Goal: Transaction & Acquisition: Purchase product/service

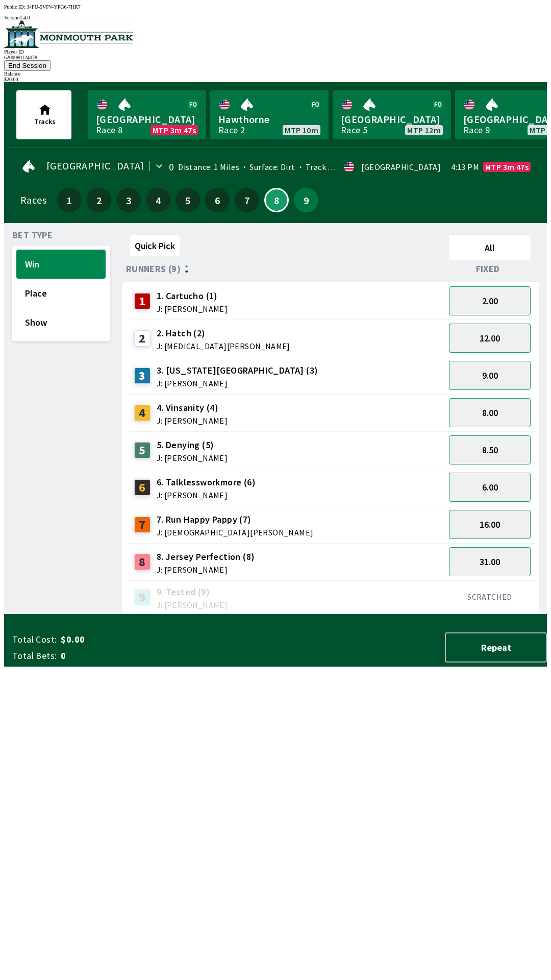
click at [478, 325] on button "12.00" at bounding box center [490, 338] width 82 height 29
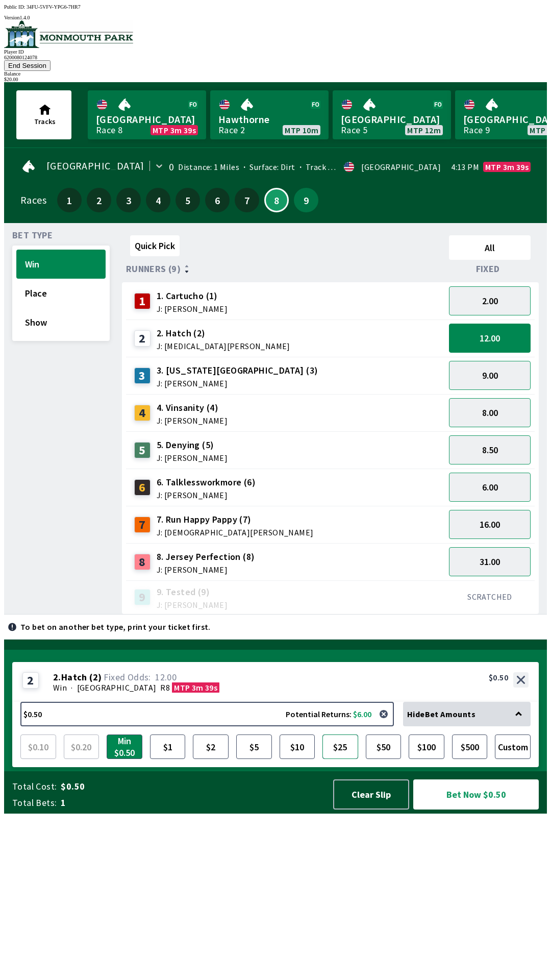
click at [341, 759] on button "$25" at bounding box center [341, 746] width 36 height 24
click at [299, 759] on button "$10" at bounding box center [298, 746] width 36 height 24
click at [498, 324] on button "12.00" at bounding box center [490, 338] width 82 height 29
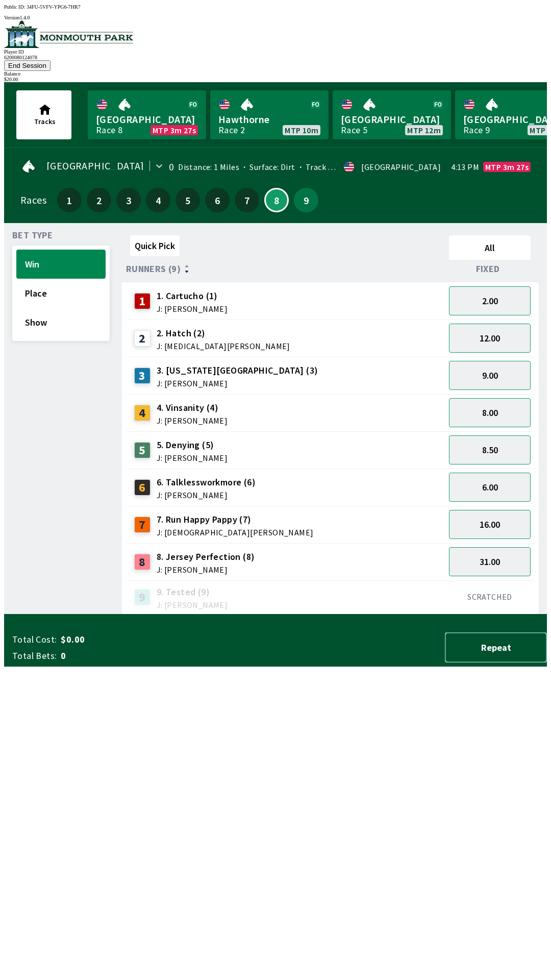
click at [498, 663] on button "Repeat" at bounding box center [496, 647] width 102 height 30
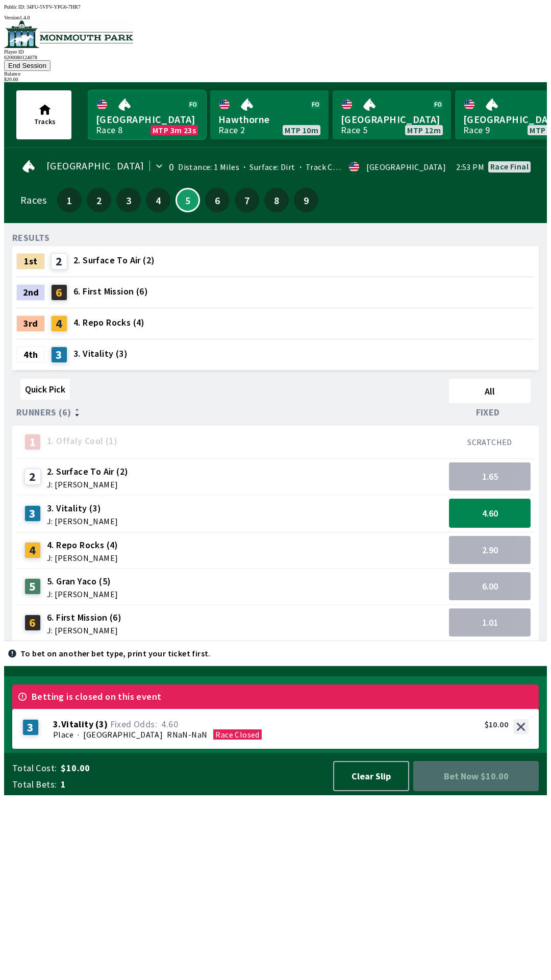
click at [133, 98] on link "[GEOGRAPHIC_DATA] Race 8 MTP 3m 23s" at bounding box center [147, 114] width 118 height 49
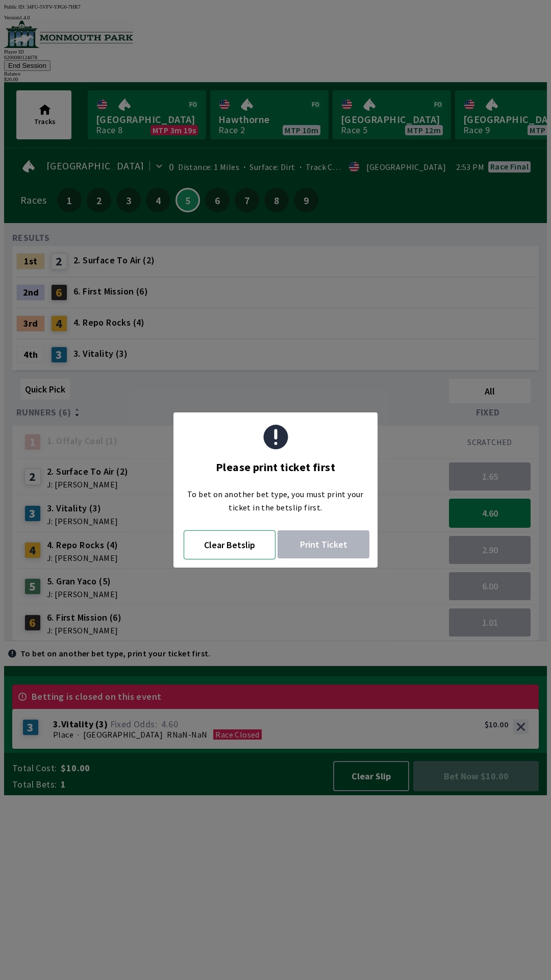
click at [223, 539] on button "Clear Betslip" at bounding box center [230, 544] width 92 height 29
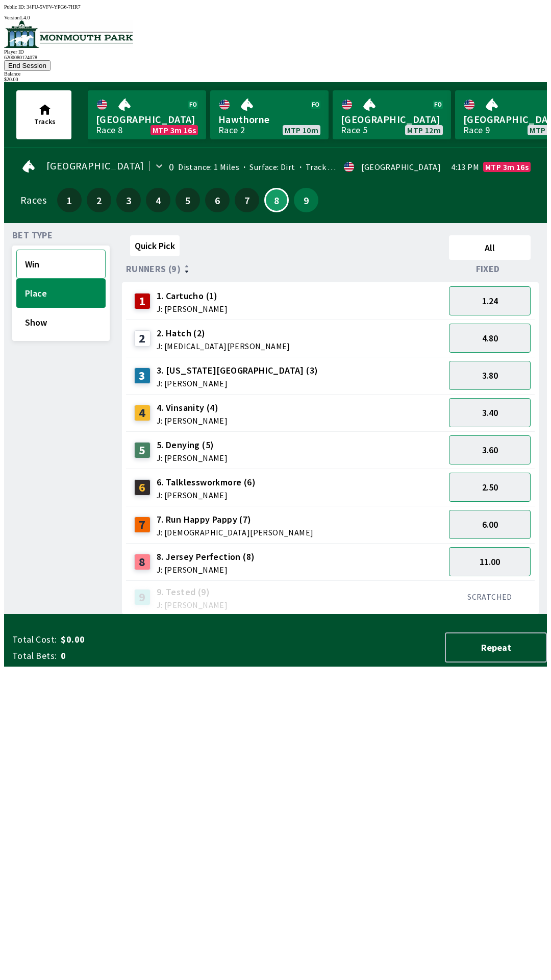
click at [65, 250] on button "Win" at bounding box center [60, 264] width 89 height 29
click at [147, 92] on link "[GEOGRAPHIC_DATA] Race 8 MTP 3m 14s" at bounding box center [147, 114] width 118 height 49
click at [486, 325] on button "12.00" at bounding box center [490, 338] width 82 height 29
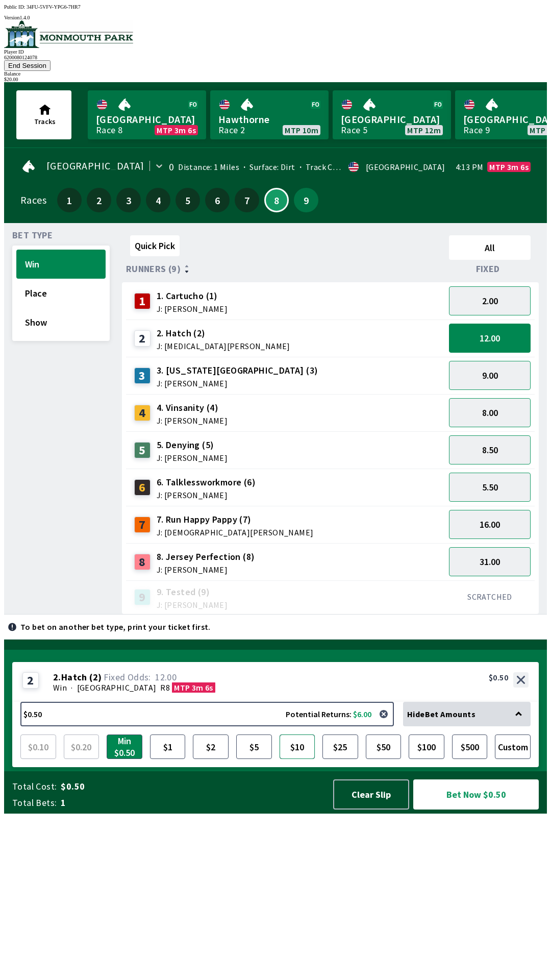
click at [295, 759] on button "$10" at bounding box center [298, 746] width 36 height 24
click at [458, 810] on button "Bet Now $10.00" at bounding box center [476, 794] width 126 height 30
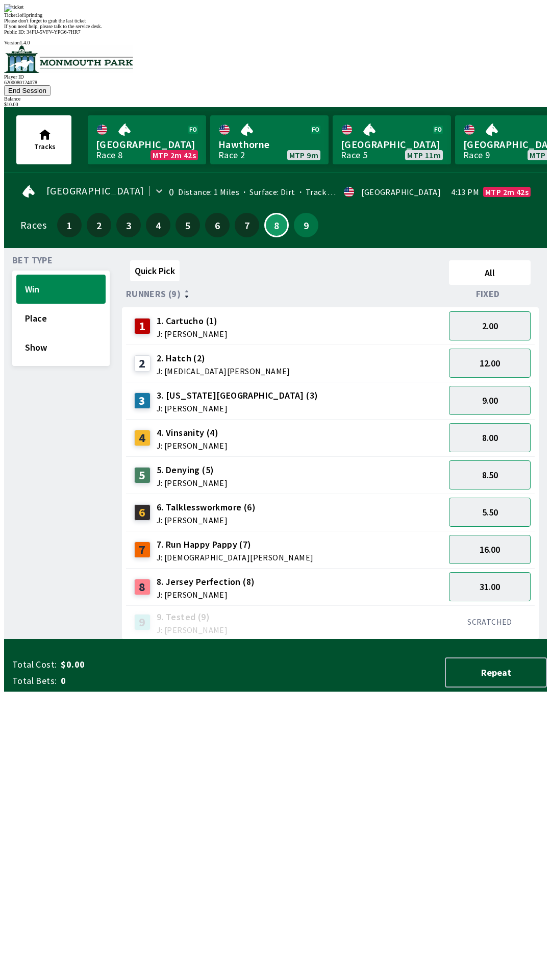
click at [306, 18] on div "Ticket 1 of 1 printing" at bounding box center [275, 15] width 543 height 6
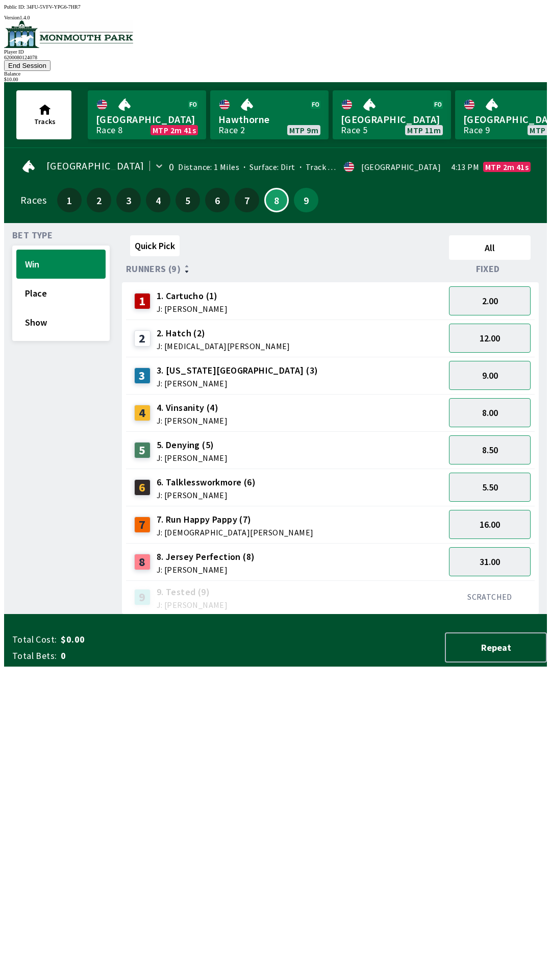
click at [324, 326] on div "2 2. Hatch (2) J: [MEDICAL_DATA][PERSON_NAME]" at bounding box center [285, 339] width 311 height 26
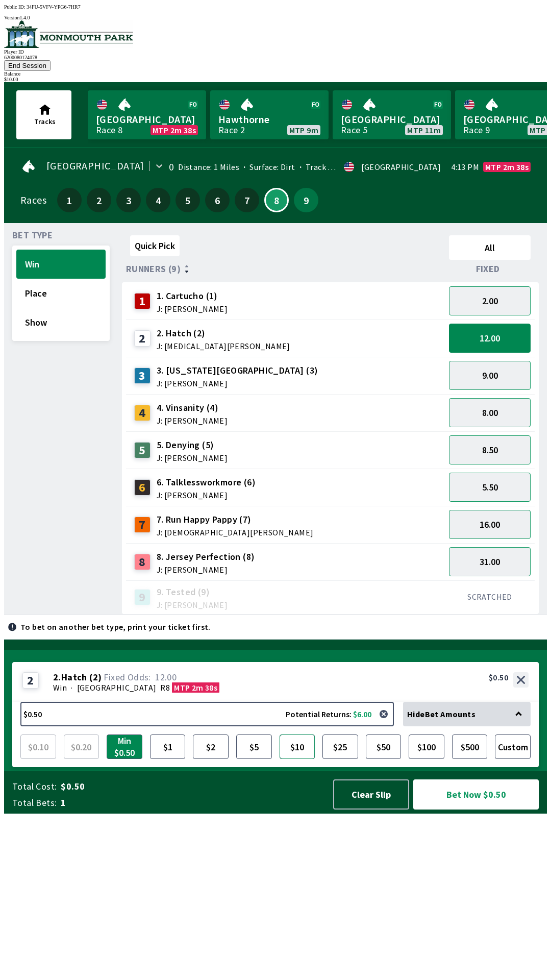
click at [302, 759] on button "$10" at bounding box center [298, 746] width 36 height 24
click at [470, 810] on button "Bet Now $10.00" at bounding box center [476, 794] width 126 height 30
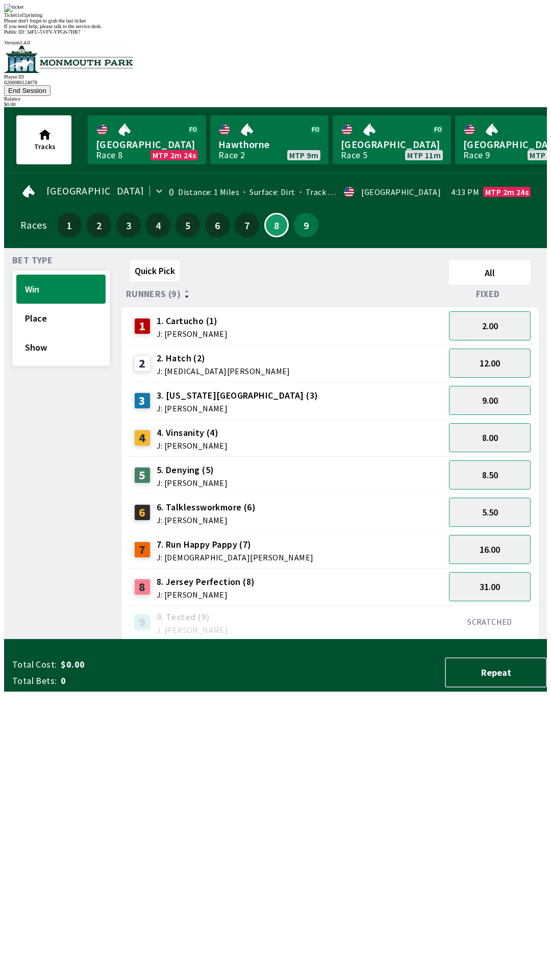
click at [316, 29] on div "Ticket 1 of 1 printing Please don't forget to grab the last ticket If you need …" at bounding box center [275, 16] width 543 height 25
click at [263, 29] on div "Ticket 1 of 1 printing Please don't forget to grab the last ticket If you need …" at bounding box center [275, 16] width 543 height 25
click at [302, 29] on div "Ticket 1 of 1 printing Please don't forget to grab the last ticket If you need …" at bounding box center [275, 16] width 543 height 25
click at [299, 29] on div "Ticket 1 of 1 printing Please don't forget to grab the last ticket If you need …" at bounding box center [275, 16] width 543 height 25
click at [102, 29] on span "If you need help, please talk to the service desk." at bounding box center [53, 26] width 98 height 6
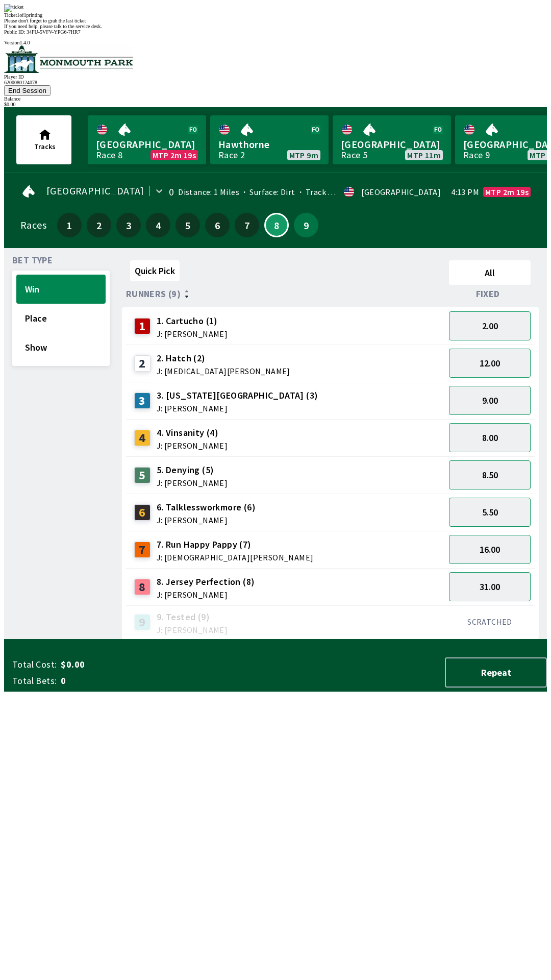
click at [287, 640] on div "Quick Pick All Runners (9) Fixed 1 1. Cartucho (1) J: [PERSON_NAME] 2.00 2 2. H…" at bounding box center [334, 447] width 425 height 383
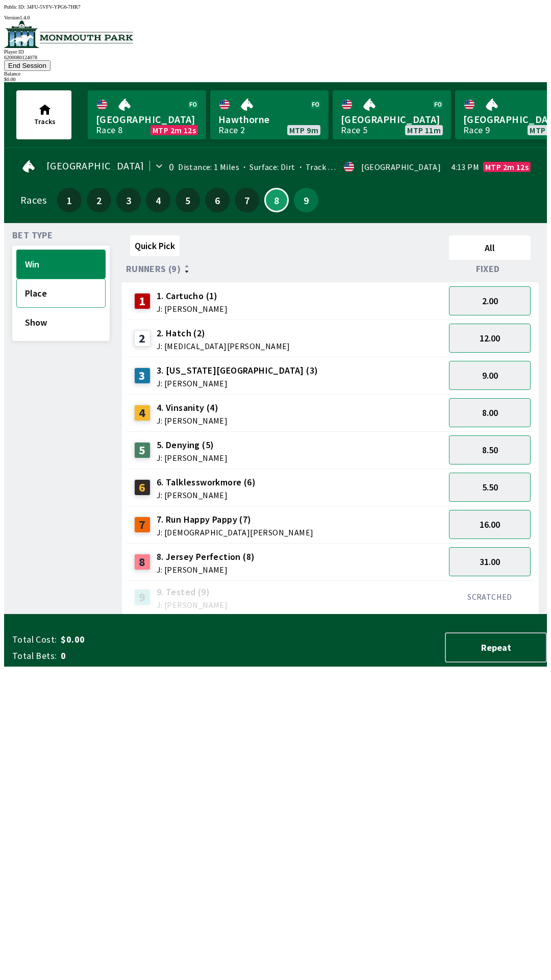
click at [48, 279] on button "Place" at bounding box center [60, 293] width 89 height 29
click at [180, 438] on span "5. Denying (5)" at bounding box center [192, 444] width 71 height 13
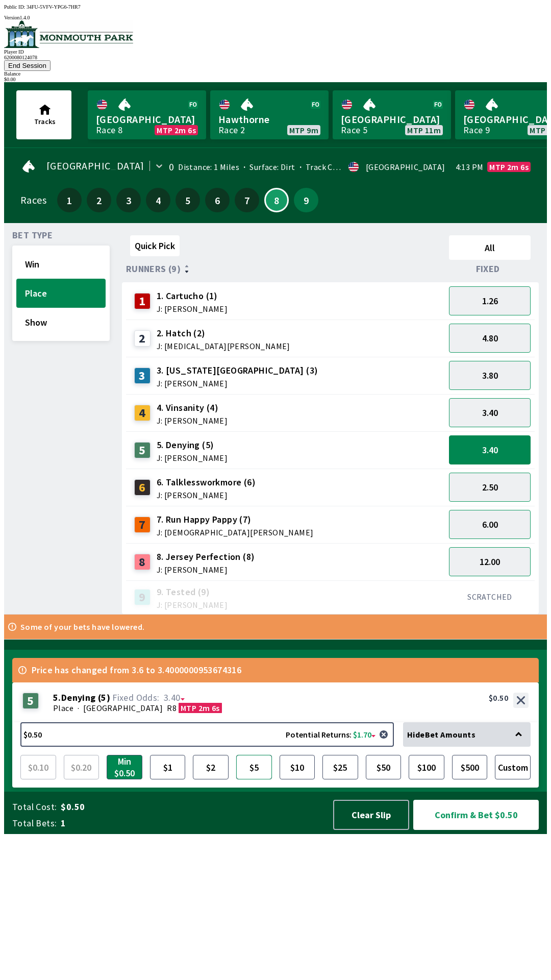
click at [254, 779] on button "$5" at bounding box center [254, 767] width 36 height 24
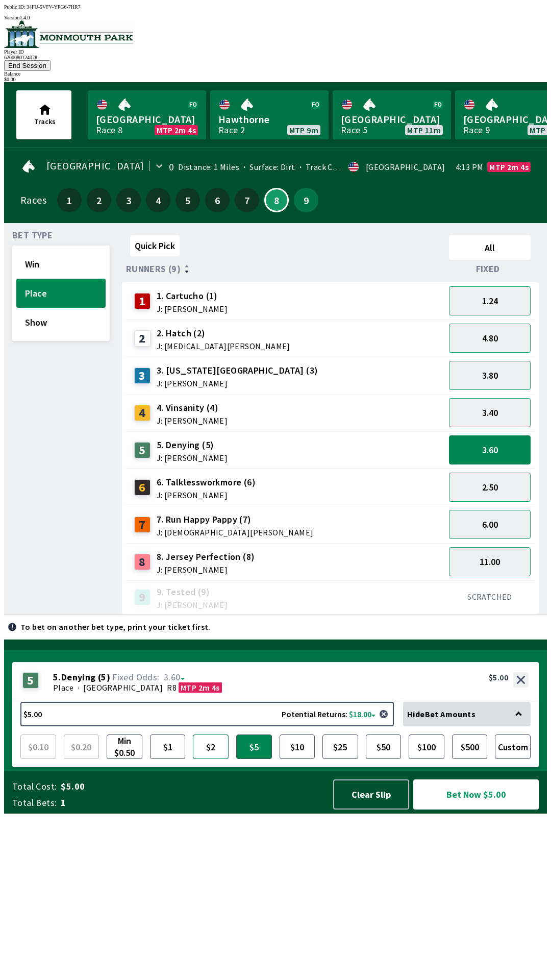
click at [212, 759] on button "$2" at bounding box center [211, 746] width 36 height 24
click at [256, 759] on button "$5" at bounding box center [254, 746] width 36 height 24
click at [298, 759] on button "$10" at bounding box center [298, 746] width 36 height 24
click at [475, 810] on button "Bet Now $10.00" at bounding box center [476, 794] width 126 height 30
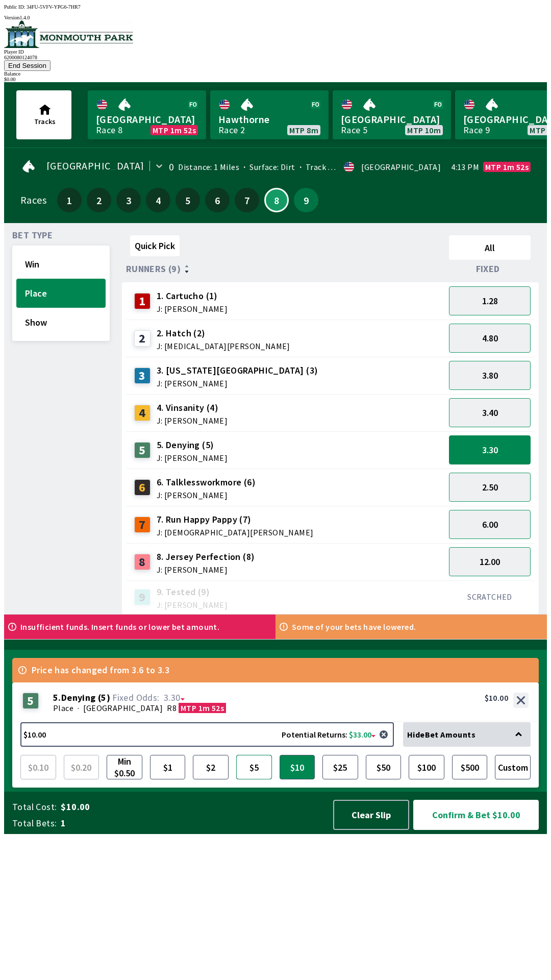
click at [257, 779] on button "$5" at bounding box center [254, 767] width 36 height 24
click at [475, 830] on button "Confirm & Bet $5.00" at bounding box center [476, 815] width 126 height 30
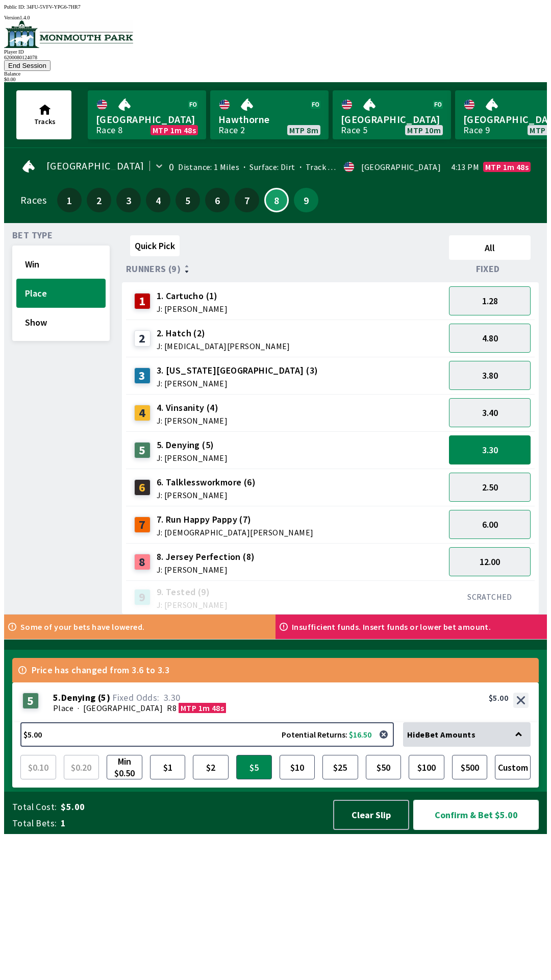
click at [477, 830] on button "Confirm & Bet $5.00" at bounding box center [476, 815] width 126 height 30
click at [465, 830] on button "Confirm & Bet $5.00" at bounding box center [476, 815] width 126 height 30
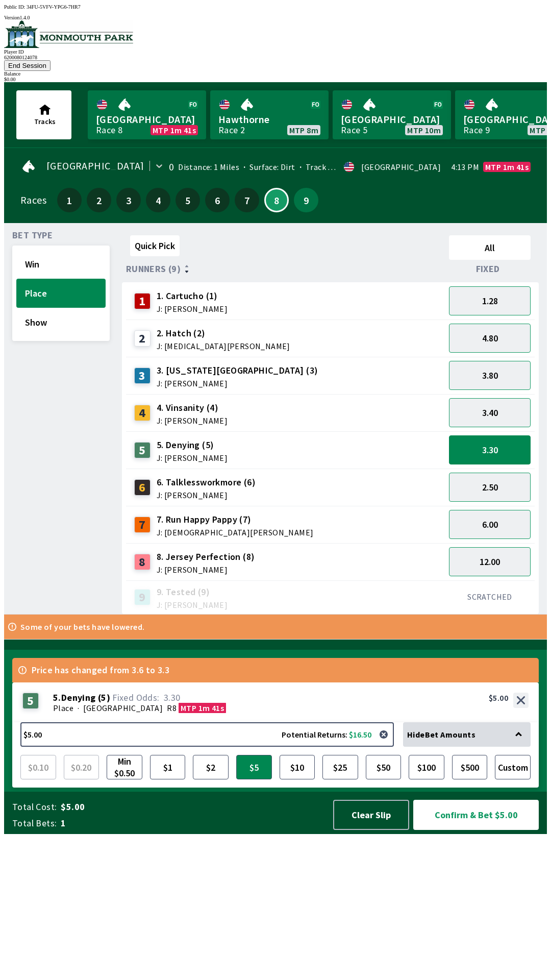
click at [169, 438] on span "5. Denying (5)" at bounding box center [192, 444] width 71 height 13
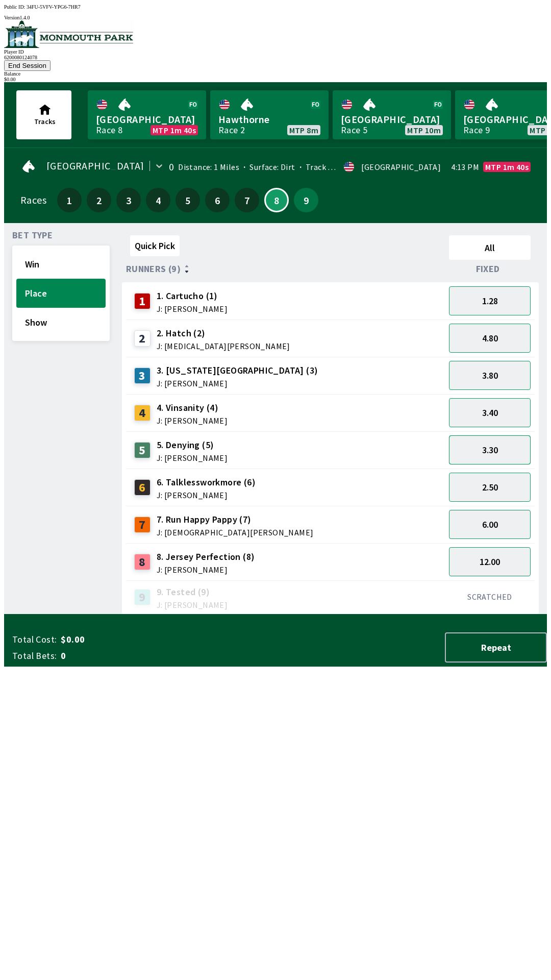
click at [491, 435] on button "3.30" at bounding box center [490, 449] width 82 height 29
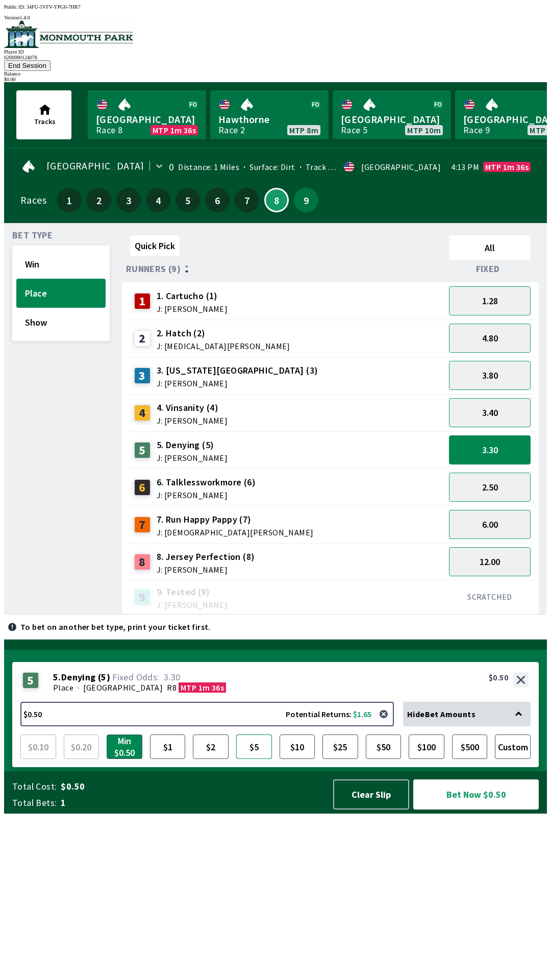
click at [250, 759] on button "$5" at bounding box center [254, 746] width 36 height 24
click at [487, 810] on button "Bet Now $5.00" at bounding box center [476, 794] width 126 height 30
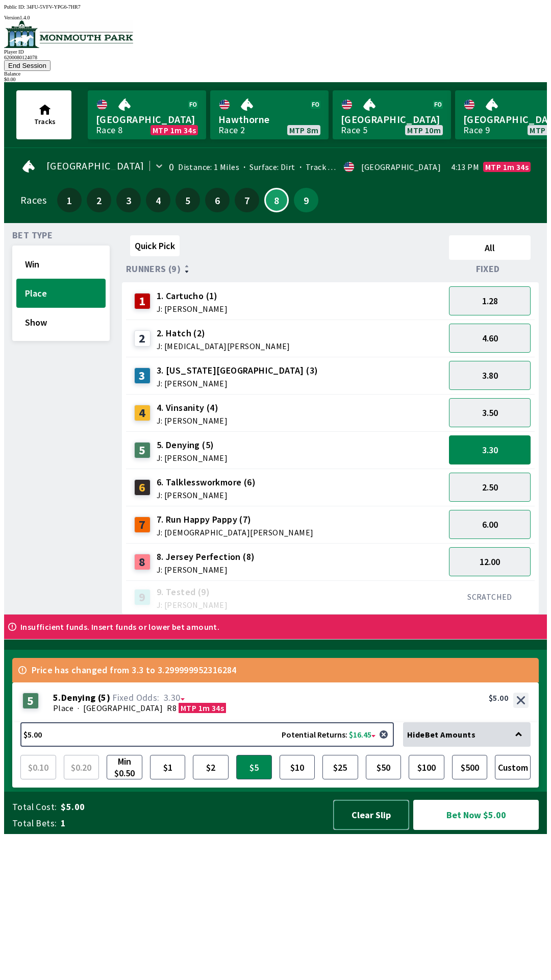
click at [366, 830] on button "Clear Slip" at bounding box center [371, 815] width 76 height 30
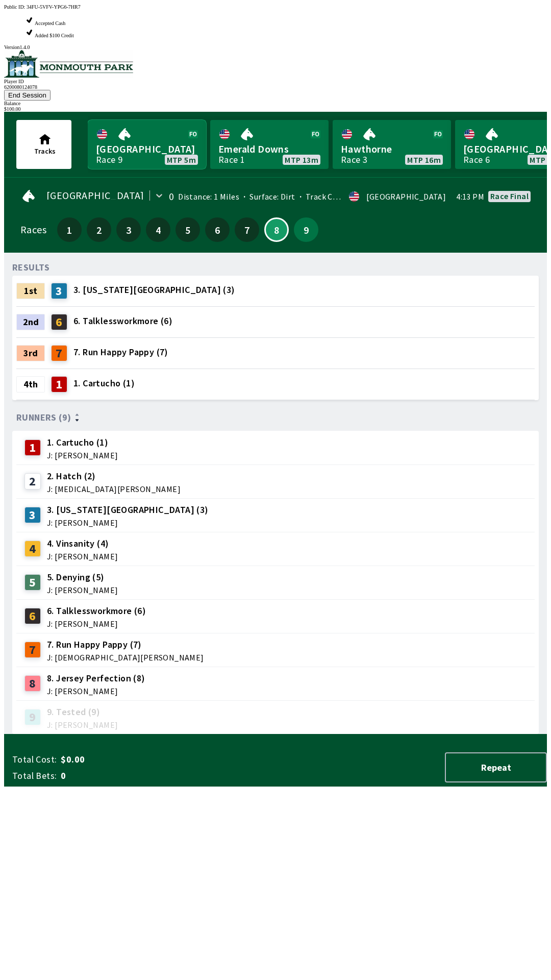
click at [137, 120] on link "Monmouth Park Race 9 MTP 5m" at bounding box center [147, 144] width 118 height 49
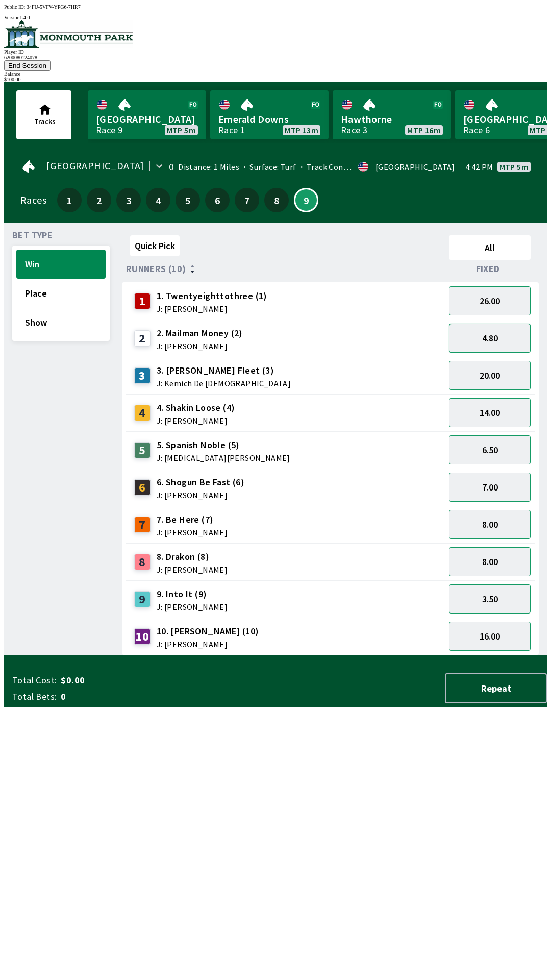
click at [489, 324] on button "4.80" at bounding box center [490, 338] width 82 height 29
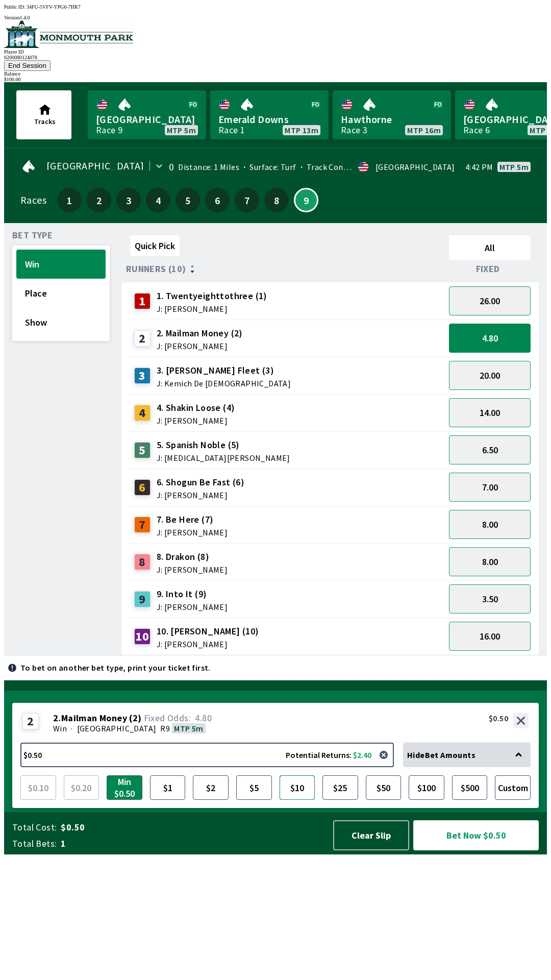
click at [297, 800] on button "$10" at bounding box center [298, 787] width 36 height 24
click at [302, 800] on button "$10" at bounding box center [298, 787] width 36 height 24
click at [299, 800] on button "$10" at bounding box center [298, 787] width 36 height 24
click at [485, 324] on button "4.80" at bounding box center [490, 338] width 82 height 29
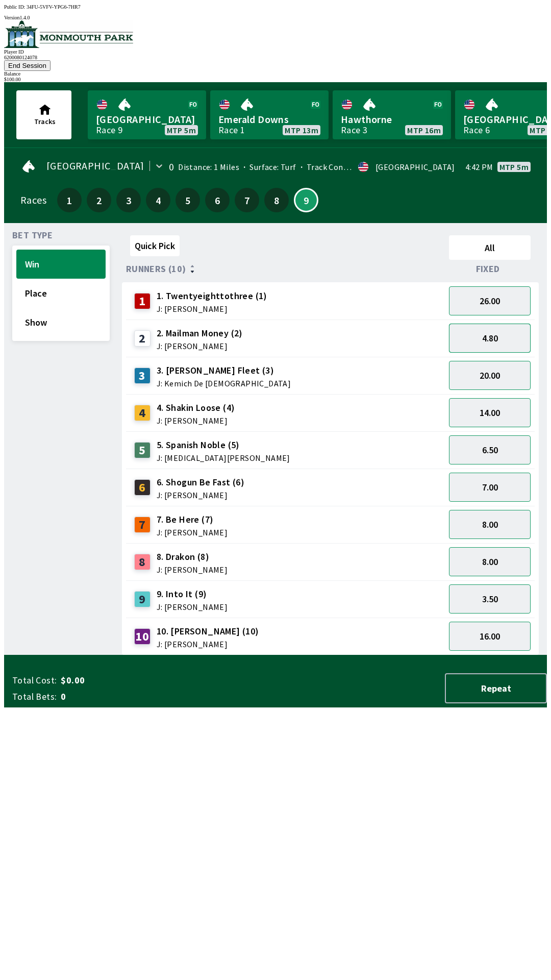
click at [492, 325] on button "4.80" at bounding box center [490, 338] width 82 height 29
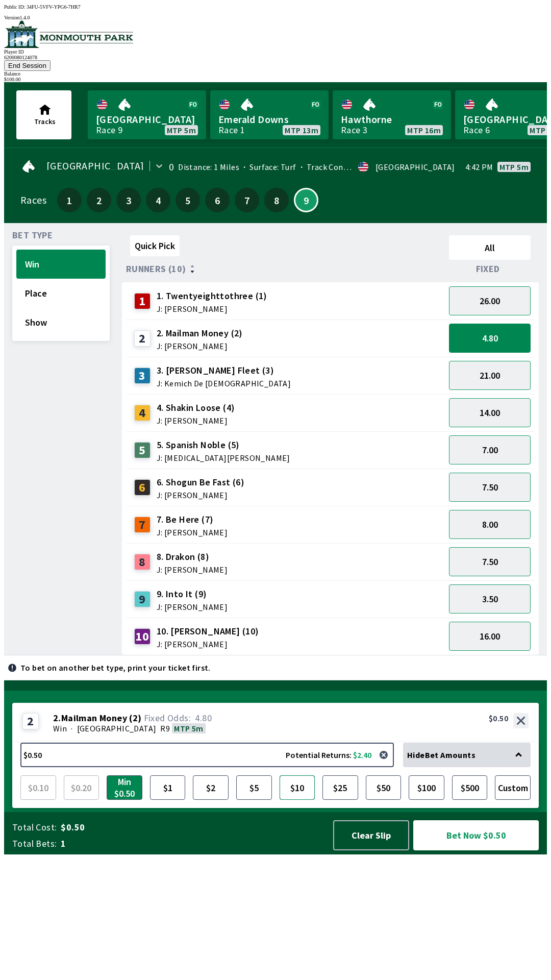
click at [301, 800] on button "$10" at bounding box center [298, 787] width 36 height 24
click at [250, 800] on button "$5" at bounding box center [254, 787] width 36 height 24
click at [297, 800] on button "$10" at bounding box center [298, 787] width 36 height 24
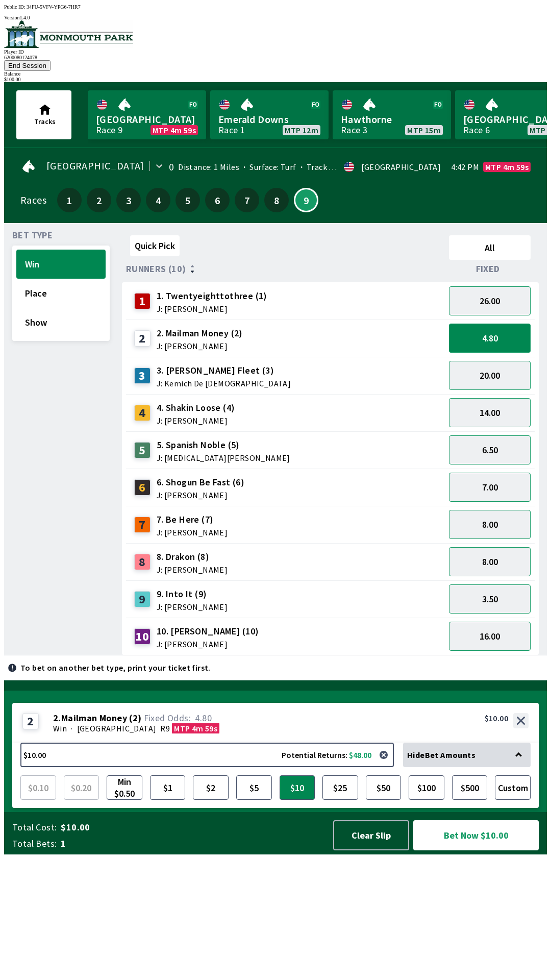
click at [495, 324] on button "4.80" at bounding box center [490, 338] width 82 height 29
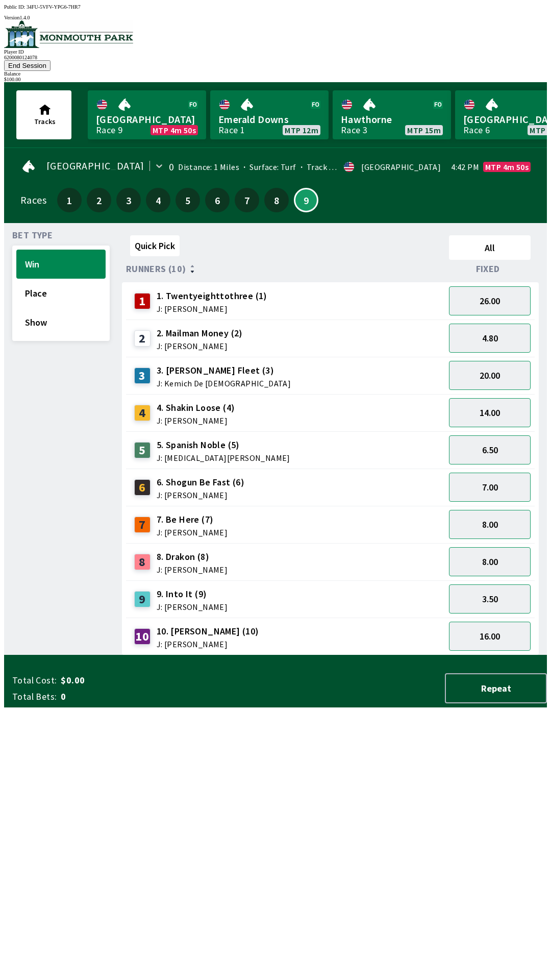
click at [187, 342] on span "J: [PERSON_NAME]" at bounding box center [200, 346] width 86 height 8
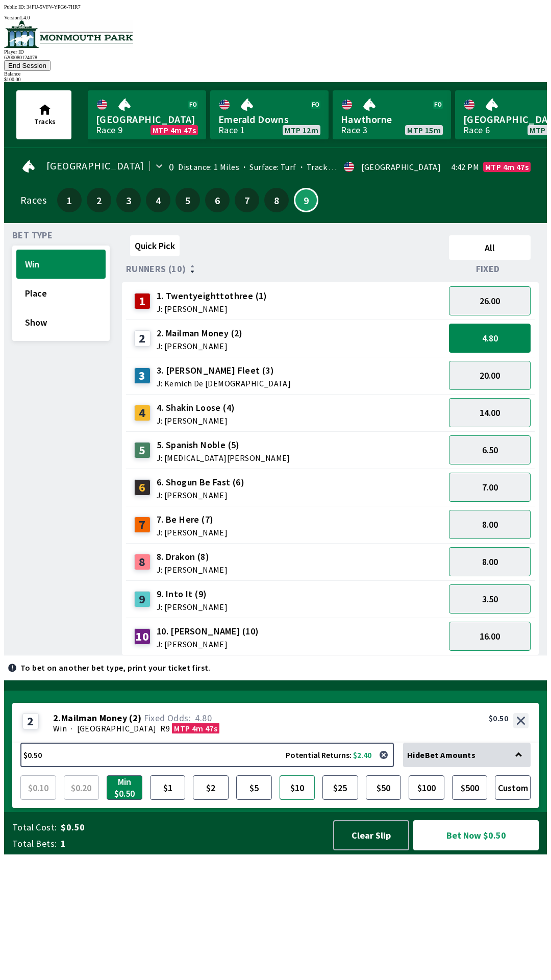
click at [301, 800] on button "$10" at bounding box center [298, 787] width 36 height 24
click at [336, 800] on button "$25" at bounding box center [341, 787] width 36 height 24
click at [477, 850] on button "Bet Now $25.00" at bounding box center [476, 835] width 126 height 30
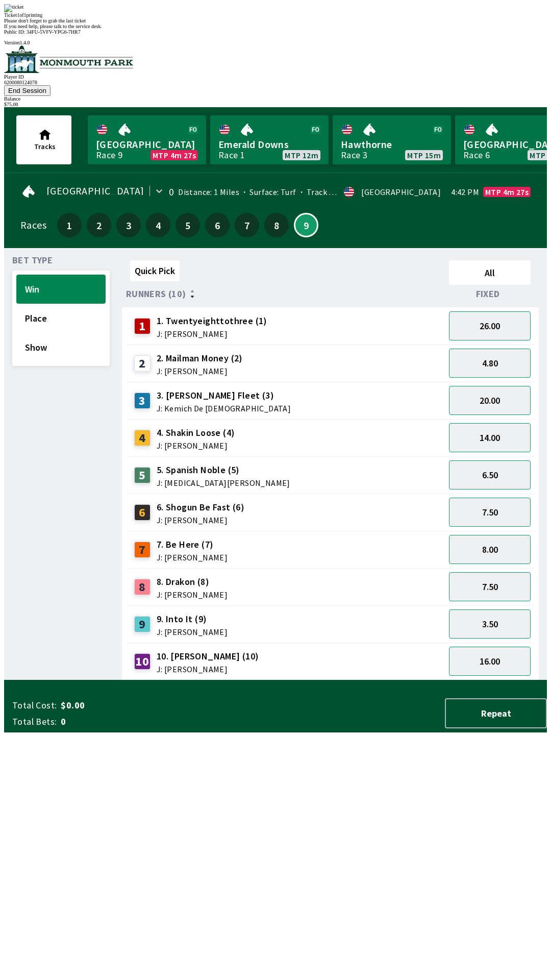
click at [322, 29] on div "Ticket 1 of 1 printing Please don't forget to grab the last ticket If you need …" at bounding box center [275, 16] width 543 height 25
click at [323, 23] on div "Please don't forget to grab the last ticket" at bounding box center [275, 21] width 543 height 6
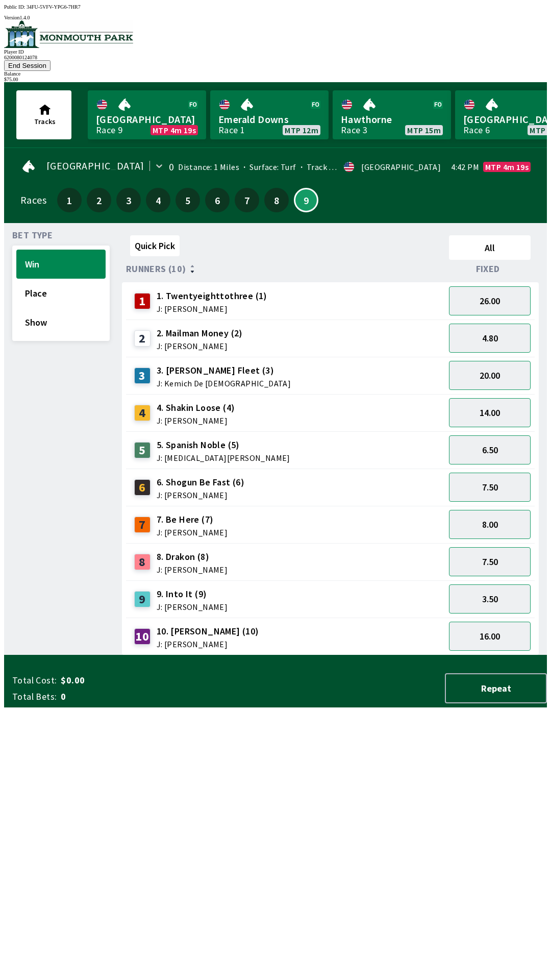
click at [354, 326] on div "2 2. Mailman Money (2) J: [PERSON_NAME]" at bounding box center [285, 339] width 311 height 26
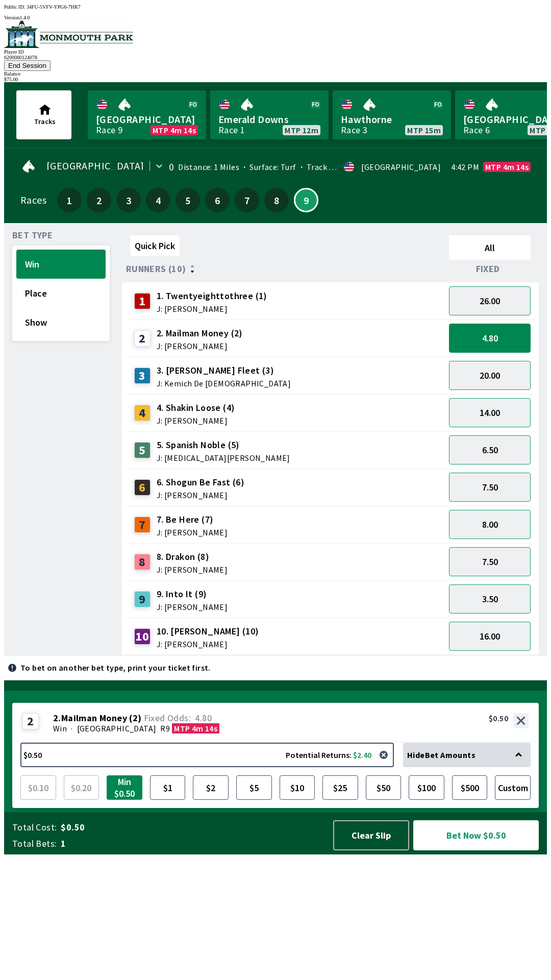
click at [127, 800] on button "Min $0.50" at bounding box center [125, 787] width 36 height 24
click at [124, 800] on button "Min $0.50" at bounding box center [125, 787] width 36 height 24
click at [175, 603] on span "J: [PERSON_NAME]" at bounding box center [192, 607] width 71 height 8
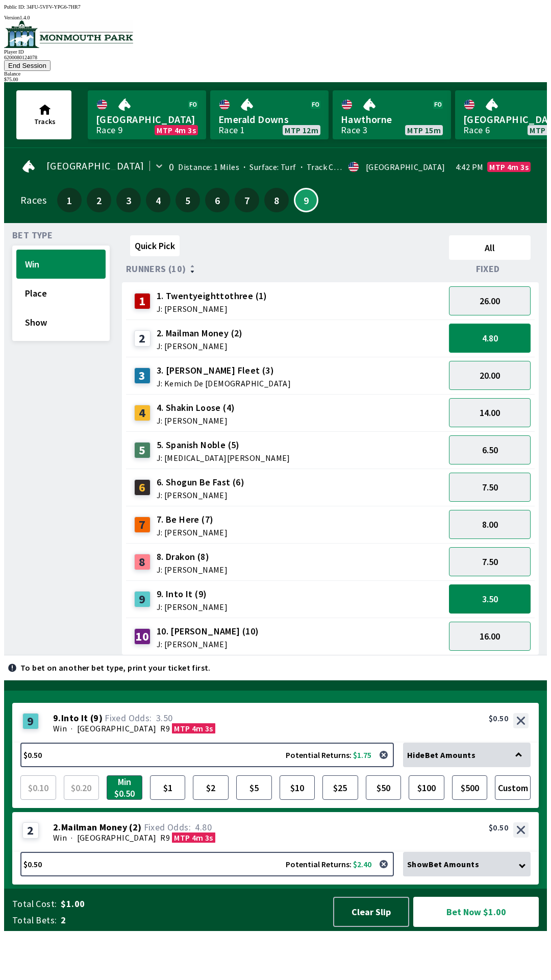
click at [481, 326] on button "4.80" at bounding box center [490, 338] width 82 height 29
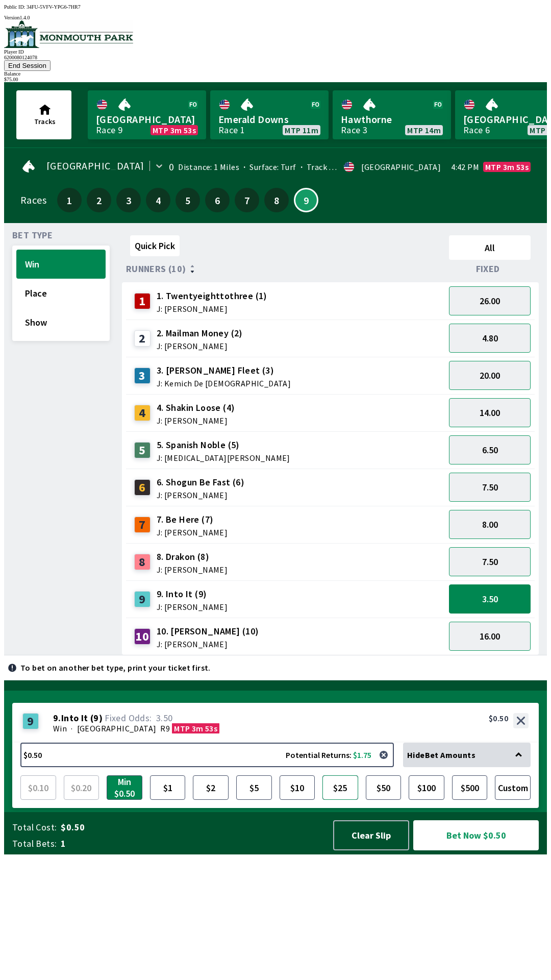
click at [343, 800] on button "$25" at bounding box center [341, 787] width 36 height 24
click at [480, 850] on button "Bet Now $25.00" at bounding box center [476, 835] width 126 height 30
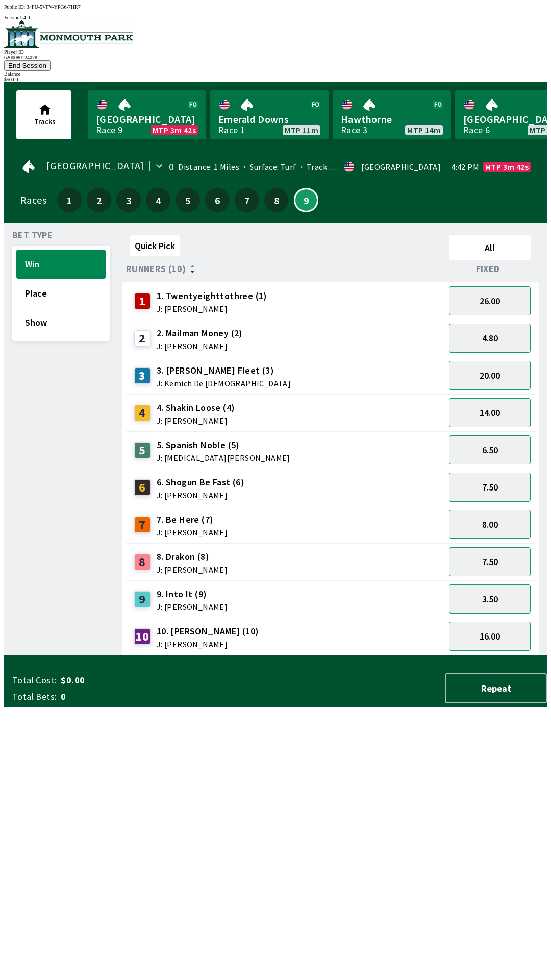
click at [354, 326] on div "2 2. Mailman Money (2) J: [PERSON_NAME]" at bounding box center [285, 339] width 311 height 26
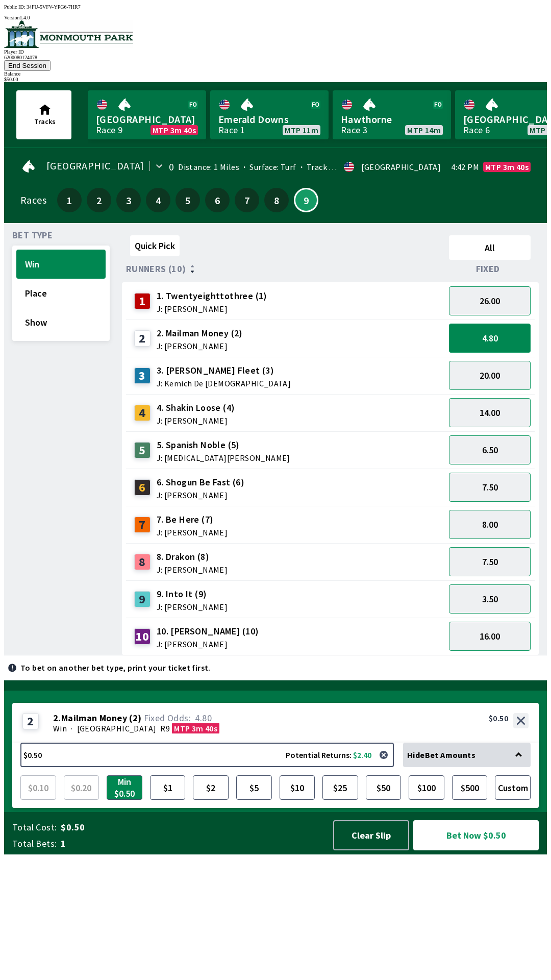
click at [485, 324] on button "4.80" at bounding box center [490, 338] width 82 height 29
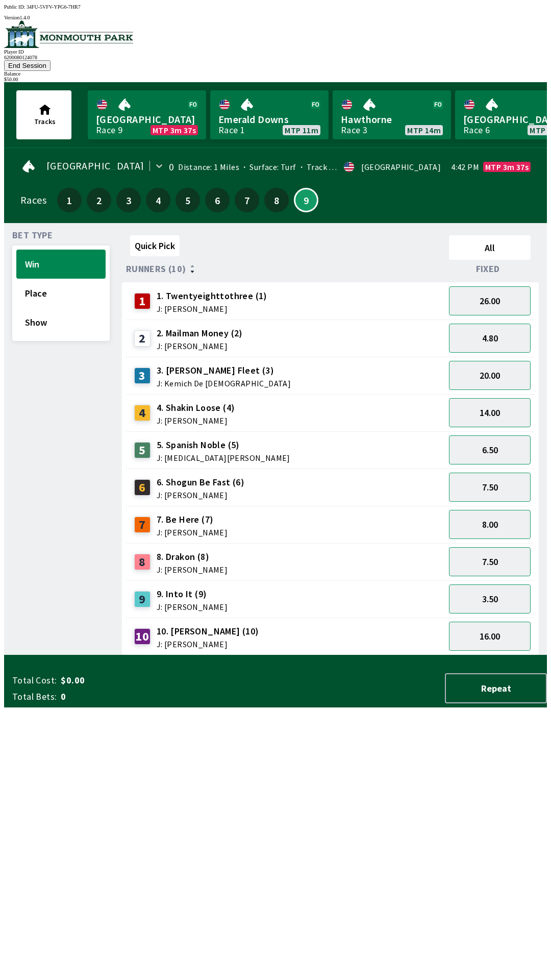
click at [193, 625] on span "10. [PERSON_NAME] (10)" at bounding box center [208, 631] width 103 height 13
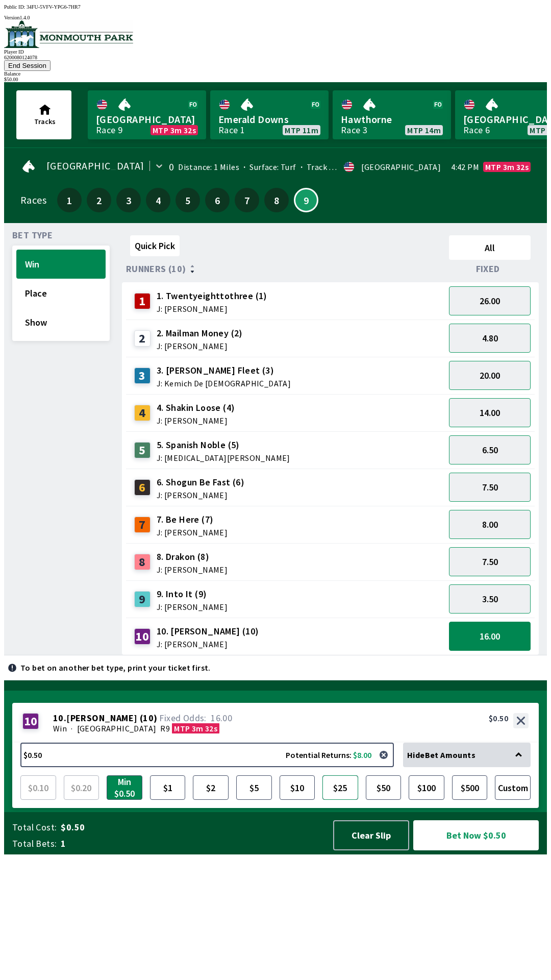
click at [342, 800] on button "$25" at bounding box center [341, 787] width 36 height 24
click at [479, 850] on button "Bet Now $25.00" at bounding box center [476, 835] width 126 height 30
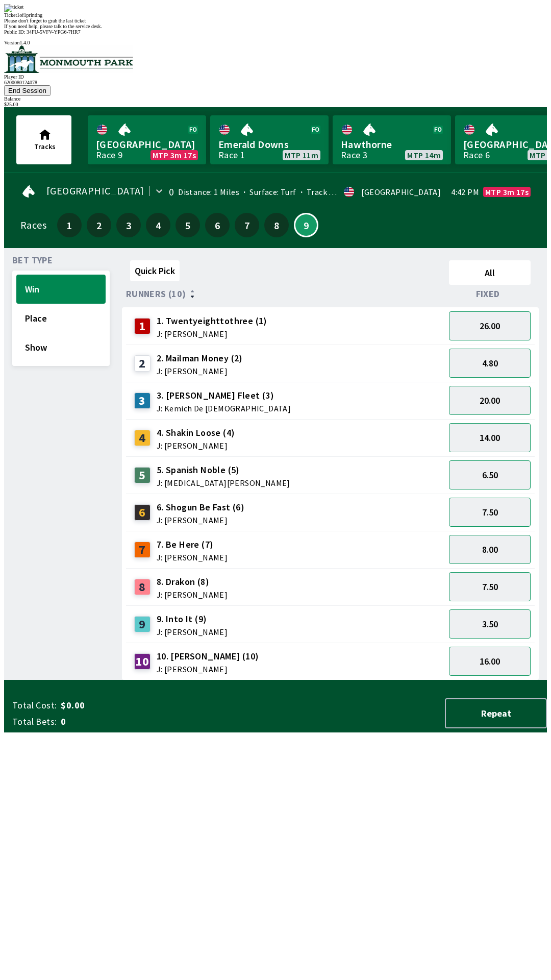
click at [362, 382] on div "3 3. [PERSON_NAME] Fleet (3) J: Kemich De [PERSON_NAME]" at bounding box center [285, 400] width 319 height 37
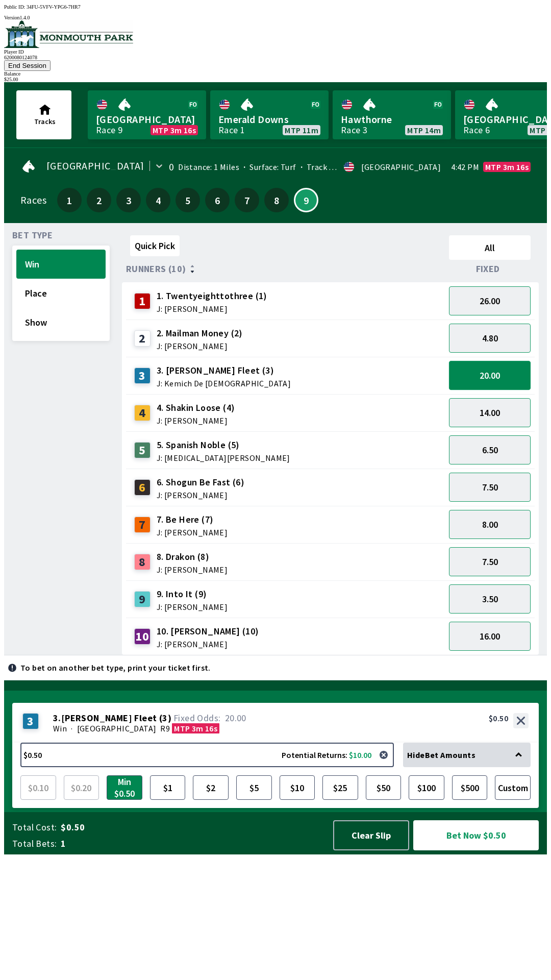
click at [484, 361] on button "20.00" at bounding box center [490, 375] width 82 height 29
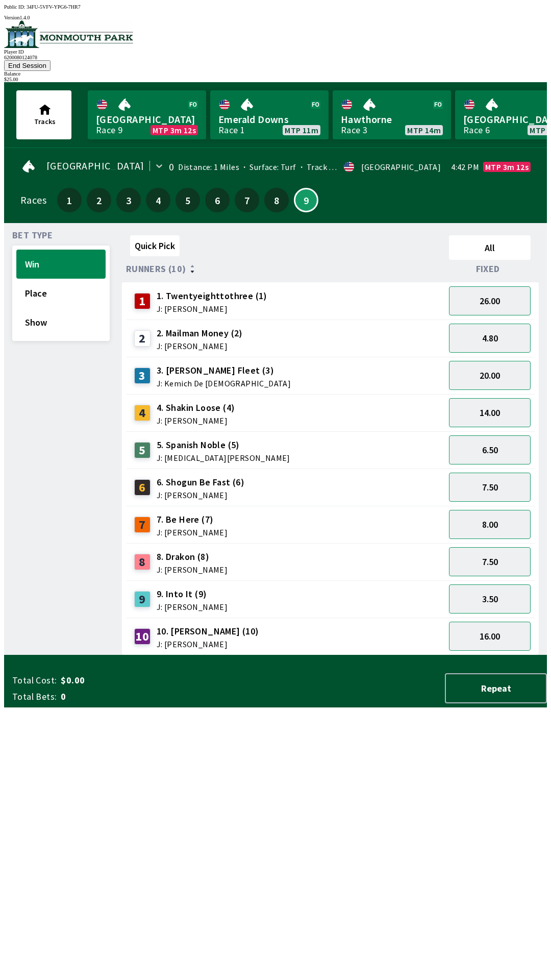
click at [194, 364] on span "3. [PERSON_NAME] Fleet (3)" at bounding box center [224, 370] width 134 height 13
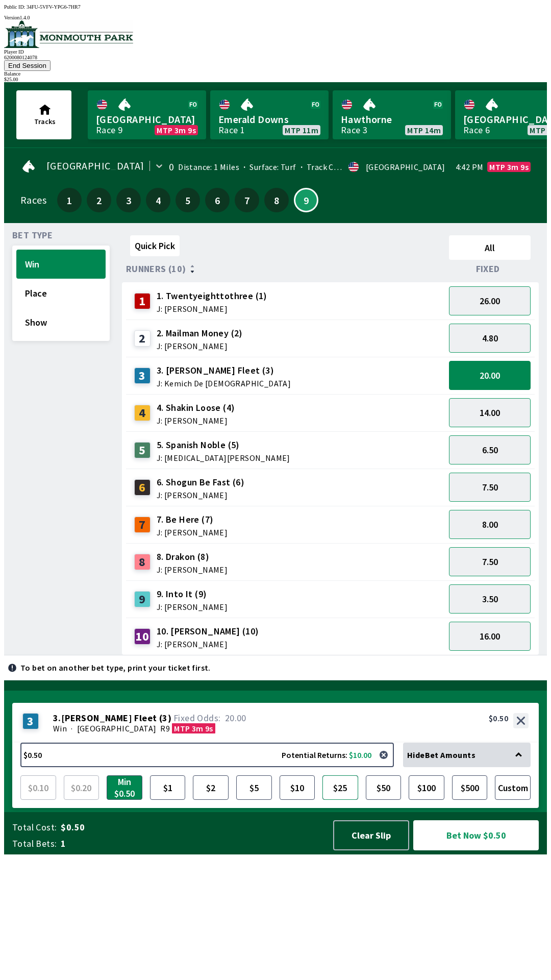
click at [336, 800] on button "$25" at bounding box center [341, 787] width 36 height 24
click at [473, 850] on button "Bet Now $25.00" at bounding box center [476, 835] width 126 height 30
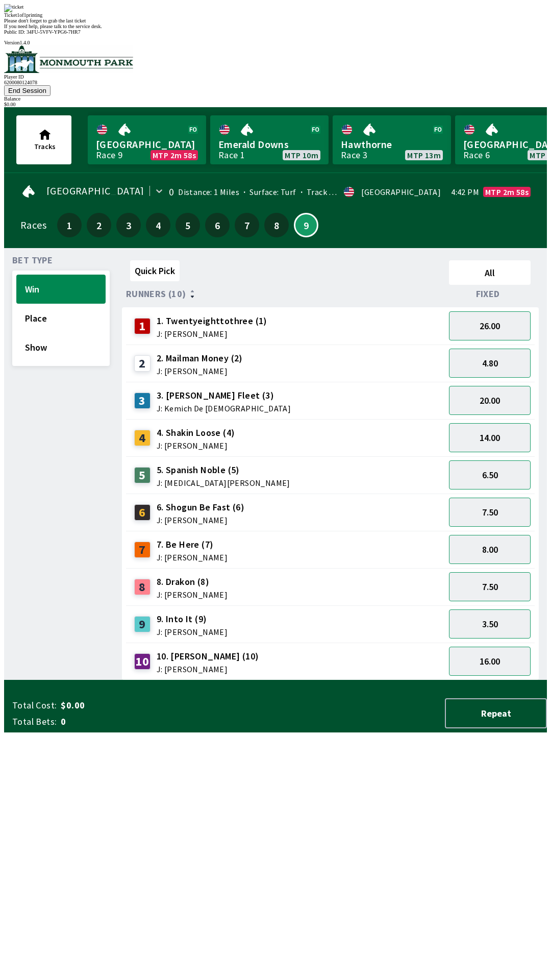
click at [333, 351] on div "2 2. Mailman Money (2) J: [PERSON_NAME]" at bounding box center [285, 364] width 311 height 26
